Goal: Contribute content: Contribute content

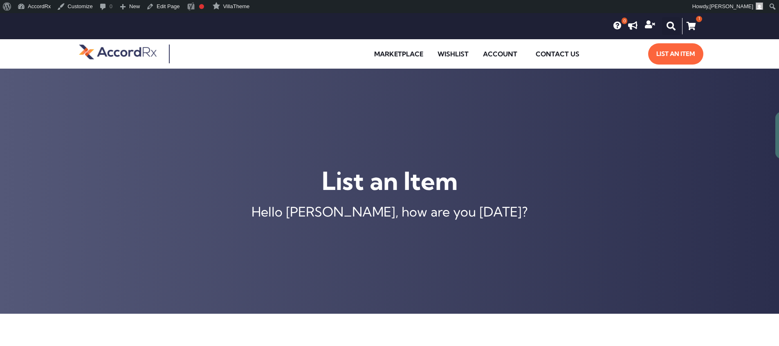
type input "[MEDICAL_DATA] ER 105 MG TABLET"
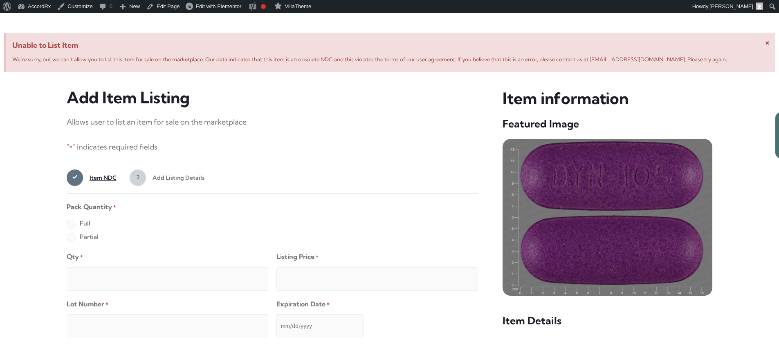
scroll to position [314, 0]
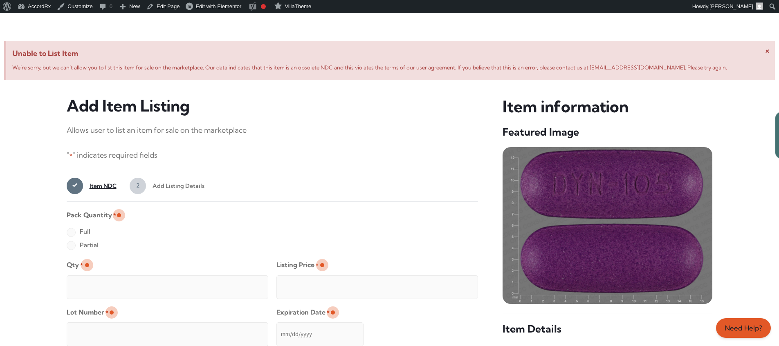
click at [71, 233] on label "Full" at bounding box center [79, 231] width 24 height 13
click at [0, 0] on input "Full" at bounding box center [0, 0] width 0 height 0
click at [97, 278] on input "Qty *" at bounding box center [167, 287] width 201 height 24
type input "2"
click at [455, 285] on input "Listing Price *" at bounding box center [376, 287] width 201 height 24
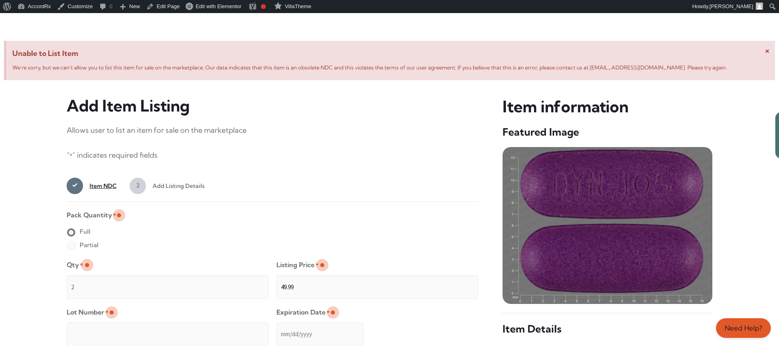
type input "49.99"
click at [220, 329] on input "Lot Number *" at bounding box center [167, 334] width 201 height 24
type input "TEST23456"
click at [277, 326] on input "Expiration Date *" at bounding box center [319, 334] width 87 height 24
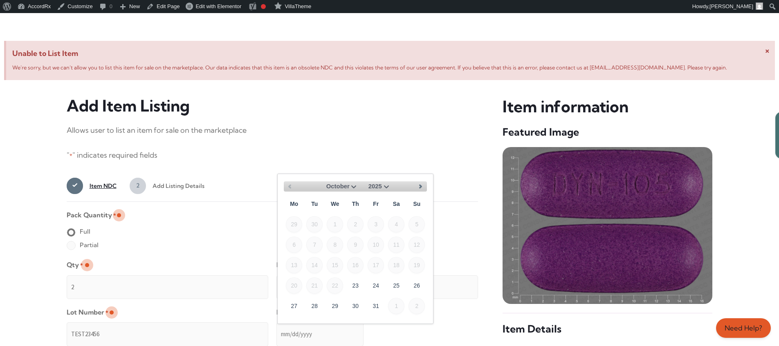
click at [353, 186] on select "October November December" at bounding box center [339, 186] width 39 height 10
click at [420, 302] on link "30" at bounding box center [416, 306] width 16 height 16
type input "[DATE]"
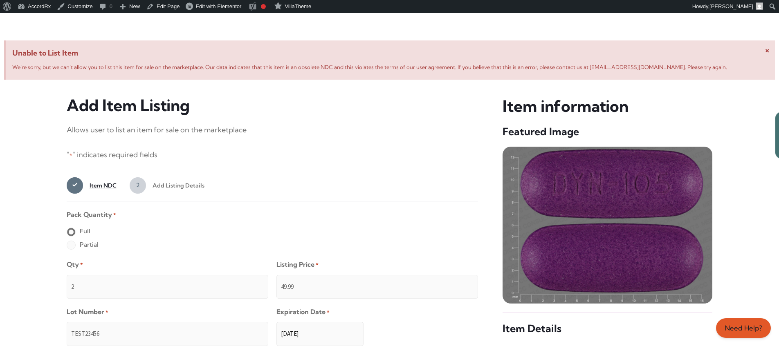
scroll to position [653, 0]
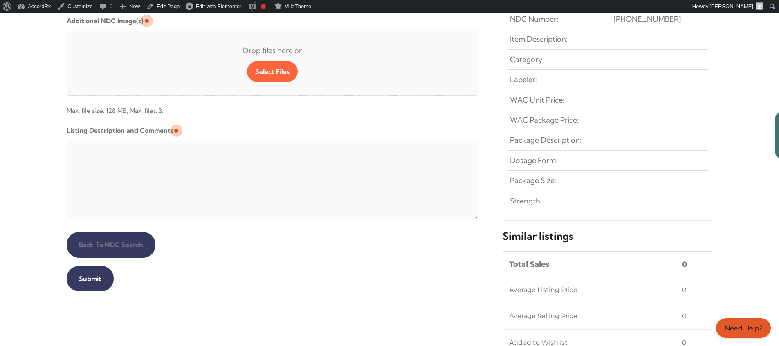
click at [264, 143] on textarea "Listing Description and Comments" at bounding box center [273, 180] width 412 height 78
type textarea "Automated Testing - list comment from [MEDICAL_DATA][DOMAIN_NAME]"
click at [89, 279] on input "Submit" at bounding box center [90, 278] width 47 height 25
